Goal: Task Accomplishment & Management: Use online tool/utility

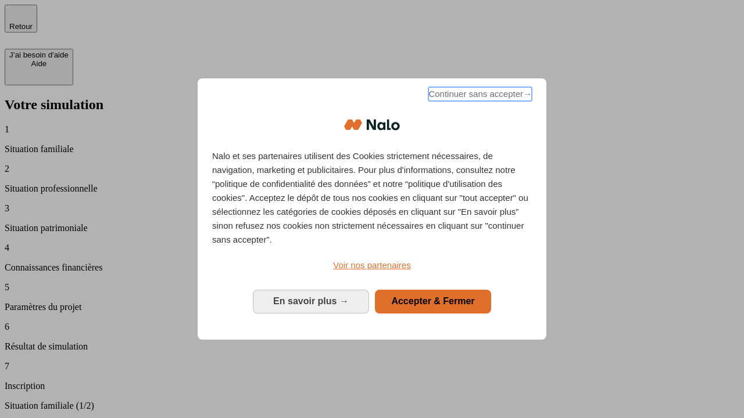
click at [479, 96] on span "Continuer sans accepter →" at bounding box center [479, 94] width 103 height 14
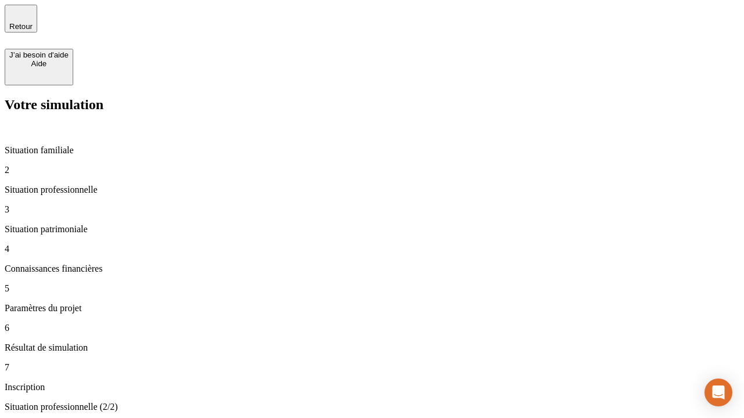
type input "30 000"
type input "1 000"
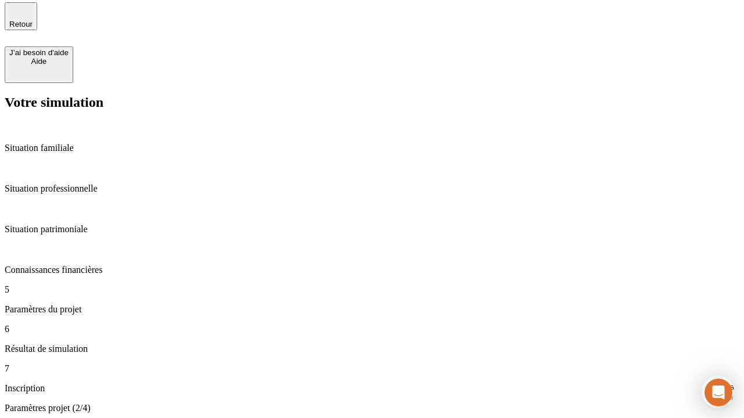
type input "40"
type input "64"
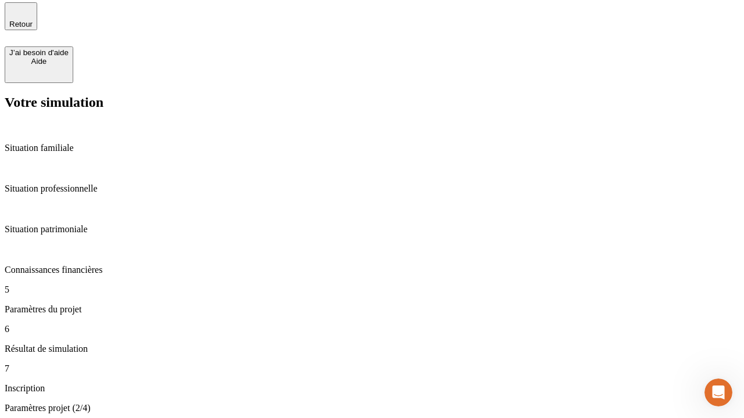
type input "200 000"
type input "640"
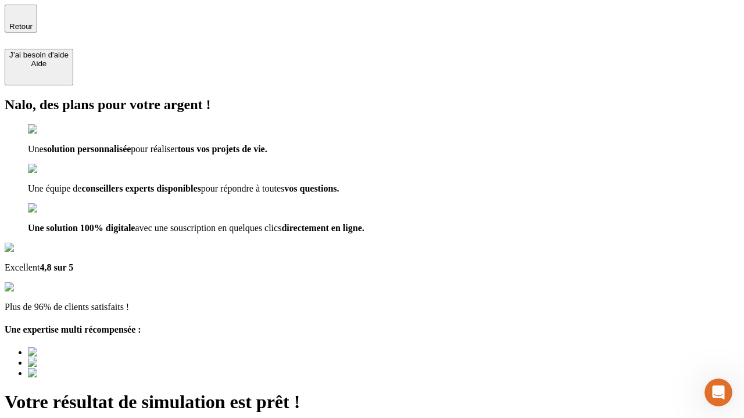
type input "[EMAIL_ADDRESS][DOMAIN_NAME]"
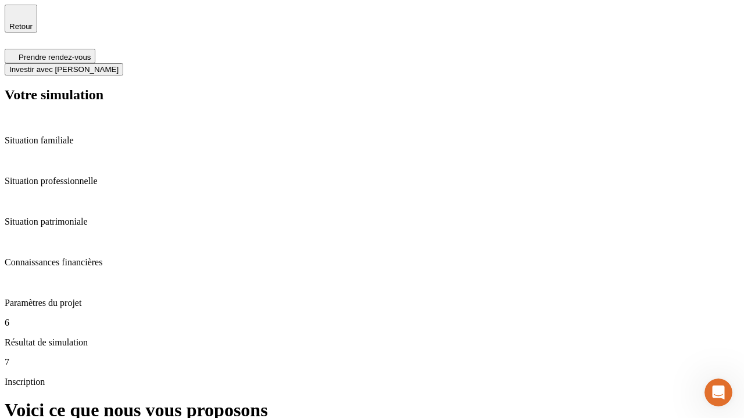
click at [119, 65] on span "Investir avec [PERSON_NAME]" at bounding box center [63, 69] width 109 height 9
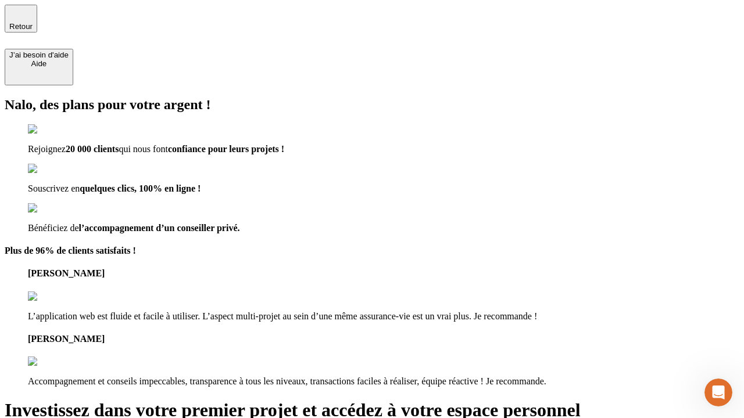
type input "[EMAIL_ADDRESS][DOMAIN_NAME]"
